Goal: Information Seeking & Learning: Learn about a topic

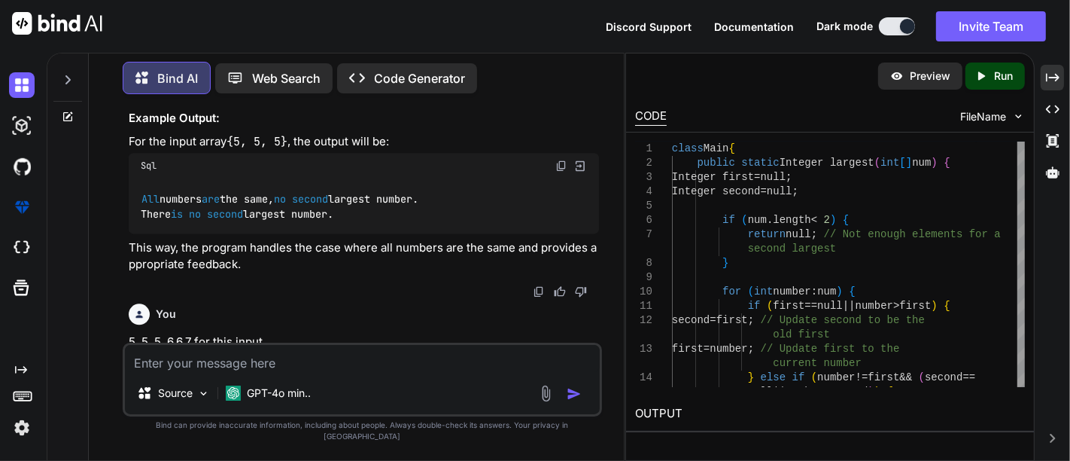
scroll to position [7672, 0]
click at [1054, 71] on icon "Created with Pixso." at bounding box center [1053, 78] width 14 height 14
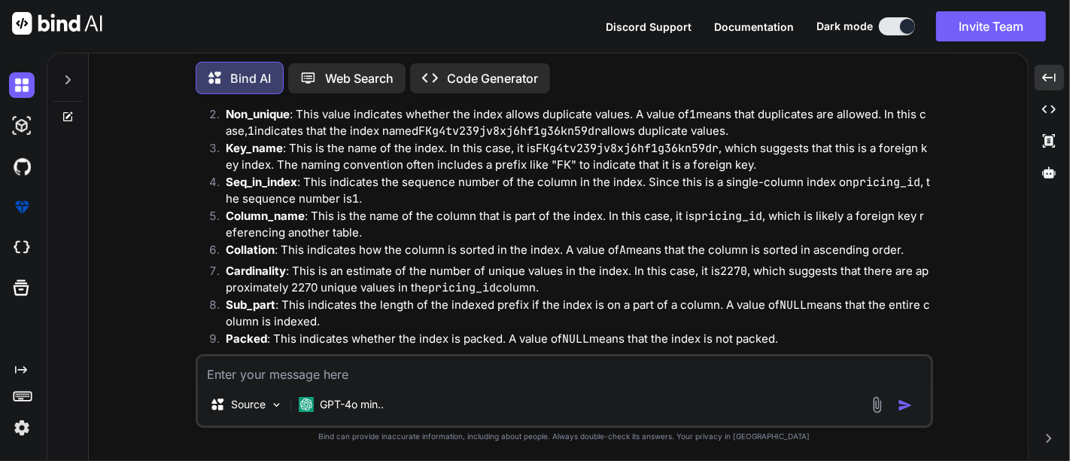
scroll to position [1899, 0]
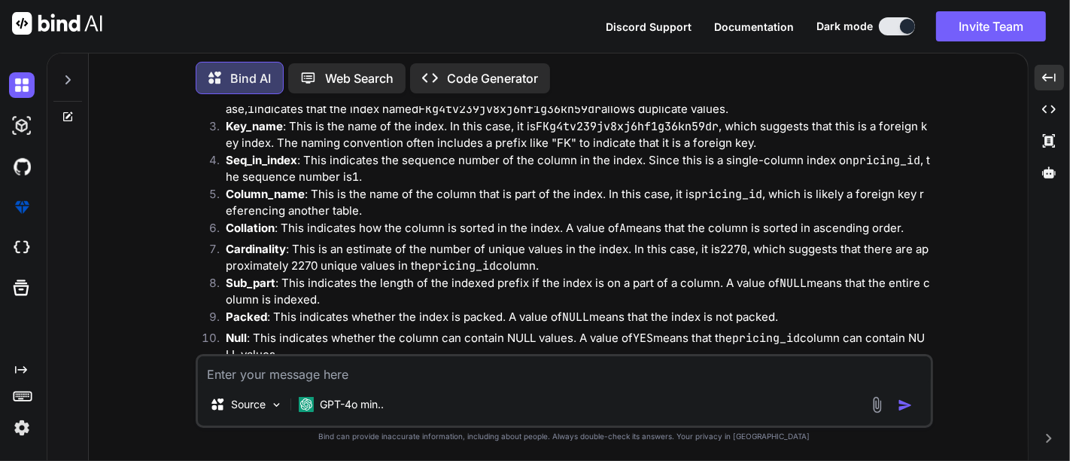
click at [452, 254] on p "Cardinality : This is an estimate of the number of unique values in the index. …" at bounding box center [578, 258] width 704 height 34
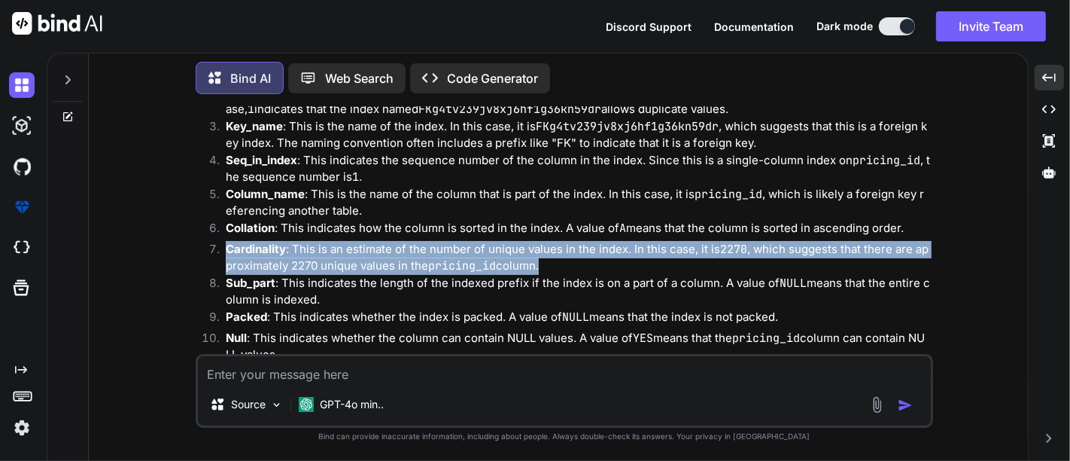
click at [452, 254] on p "Cardinality : This is an estimate of the number of unique values in the index. …" at bounding box center [578, 258] width 704 height 34
click at [567, 244] on p "Cardinality : This is an estimate of the number of unique values in the index. …" at bounding box center [578, 258] width 704 height 34
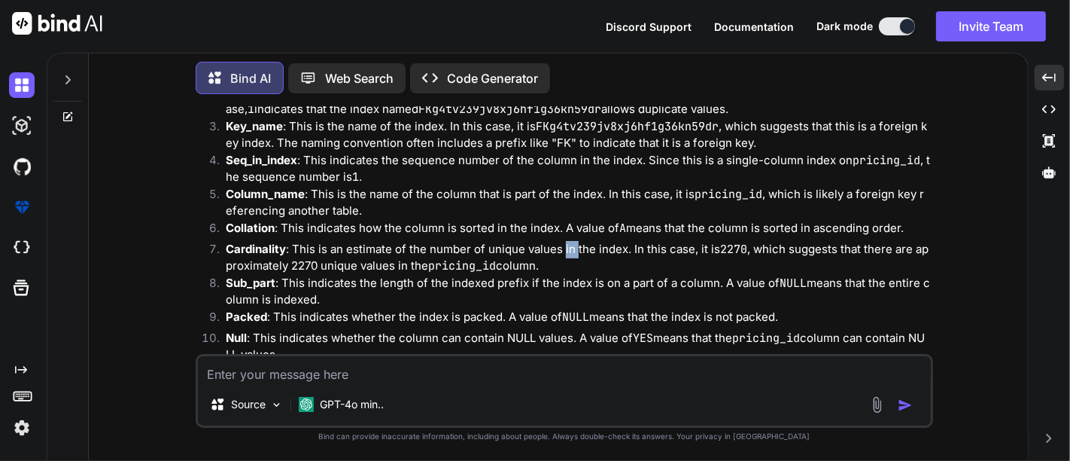
click at [567, 244] on p "Cardinality : This is an estimate of the number of unique values in the index. …" at bounding box center [578, 258] width 704 height 34
click at [729, 247] on code "2270" at bounding box center [733, 249] width 27 height 15
click at [789, 248] on p "Cardinality : This is an estimate of the number of unique values in the index. …" at bounding box center [578, 258] width 704 height 34
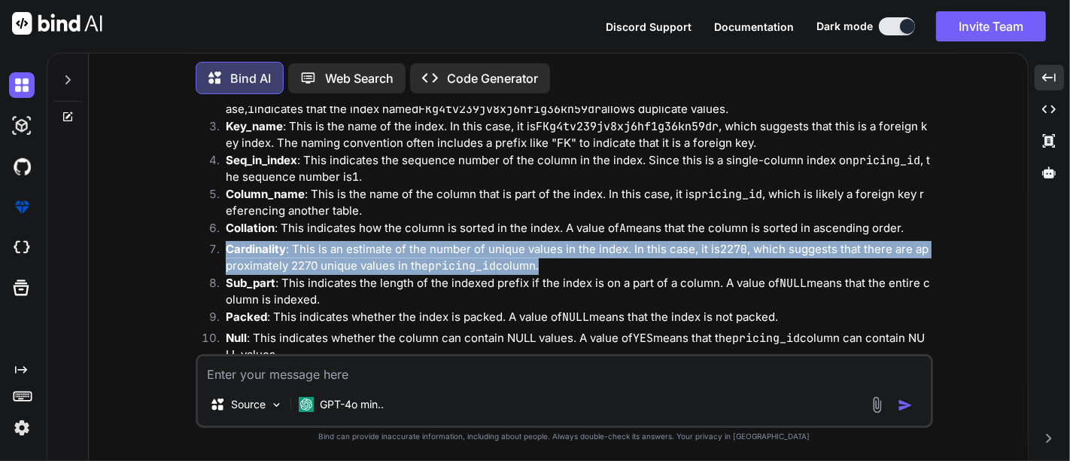
click at [789, 248] on p "Cardinality : This is an estimate of the number of unique values in the index. …" at bounding box center [578, 258] width 704 height 34
click at [297, 267] on p "Cardinality : This is an estimate of the number of unique values in the index. …" at bounding box center [578, 258] width 704 height 34
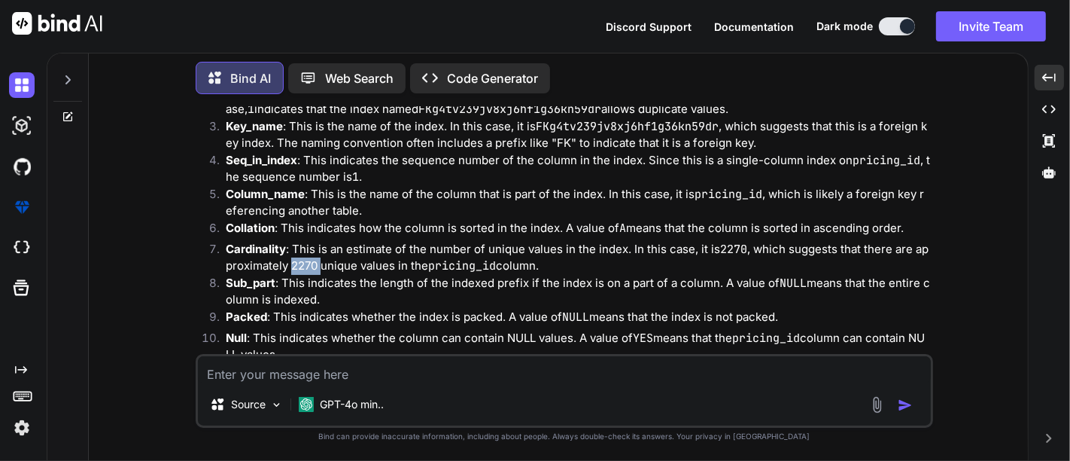
click at [297, 267] on p "Cardinality : This is an estimate of the number of unique values in the index. …" at bounding box center [578, 258] width 704 height 34
click at [420, 269] on p "Cardinality : This is an estimate of the number of unique values in the index. …" at bounding box center [578, 258] width 704 height 34
click at [463, 266] on code "pricing_id" at bounding box center [462, 265] width 68 height 15
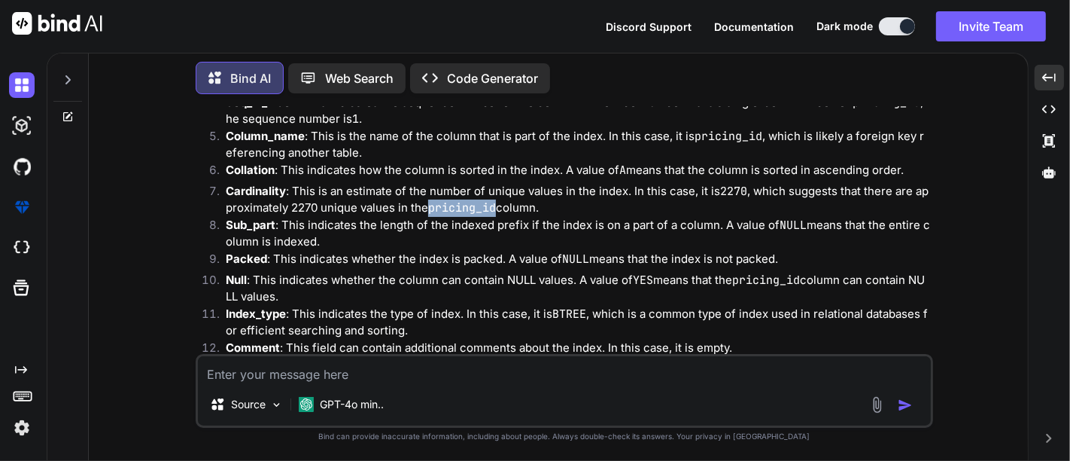
scroll to position [1982, 0]
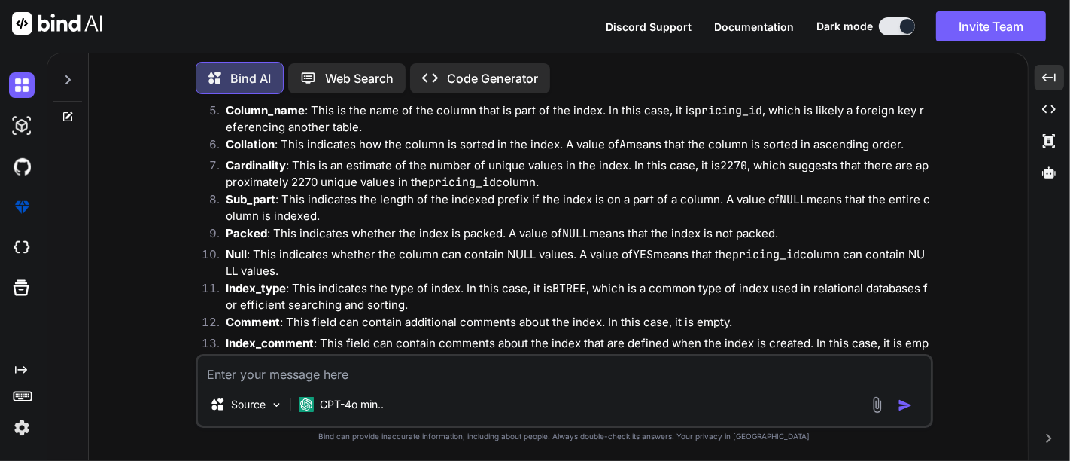
click at [598, 137] on p "Collation : This indicates how the column is sorted in the index. A value of A …" at bounding box center [578, 144] width 704 height 17
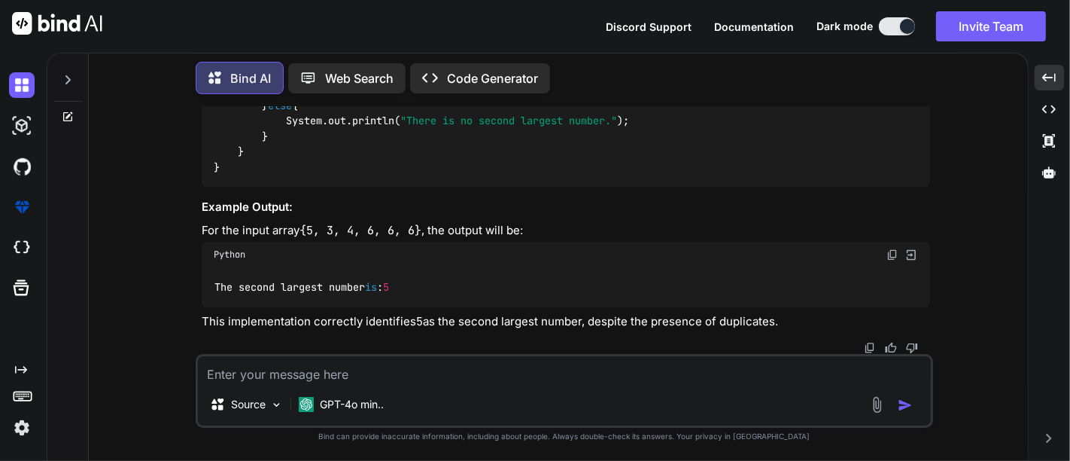
scroll to position [7624, 0]
click at [310, 373] on textarea "w" at bounding box center [564, 369] width 733 height 27
type textarea "what is pagination to improve the performance in db"
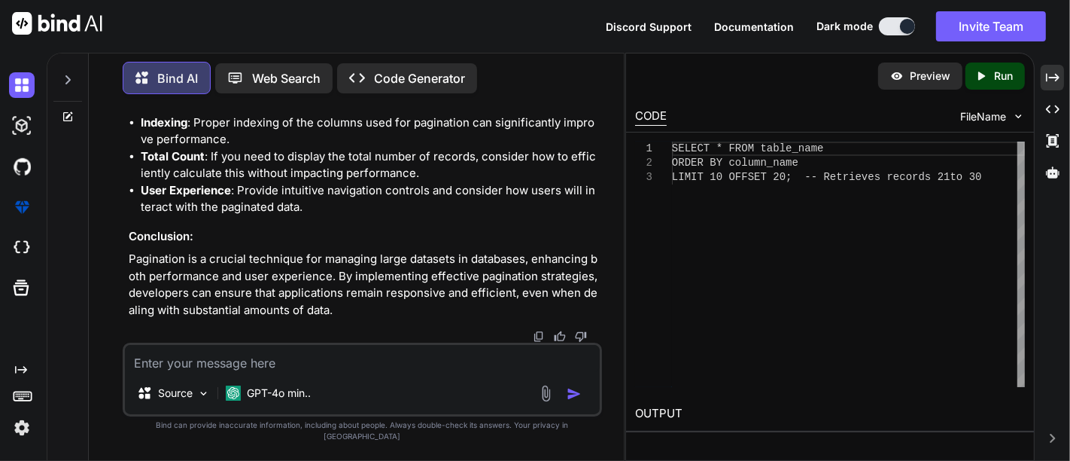
scroll to position [11707, 0]
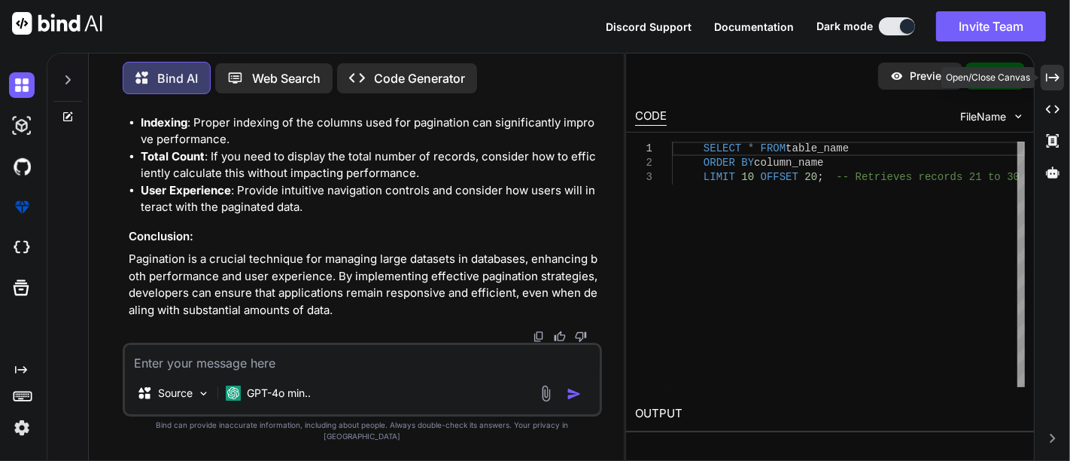
click at [1057, 77] on icon at bounding box center [1053, 77] width 14 height 8
